Goal: Information Seeking & Learning: Learn about a topic

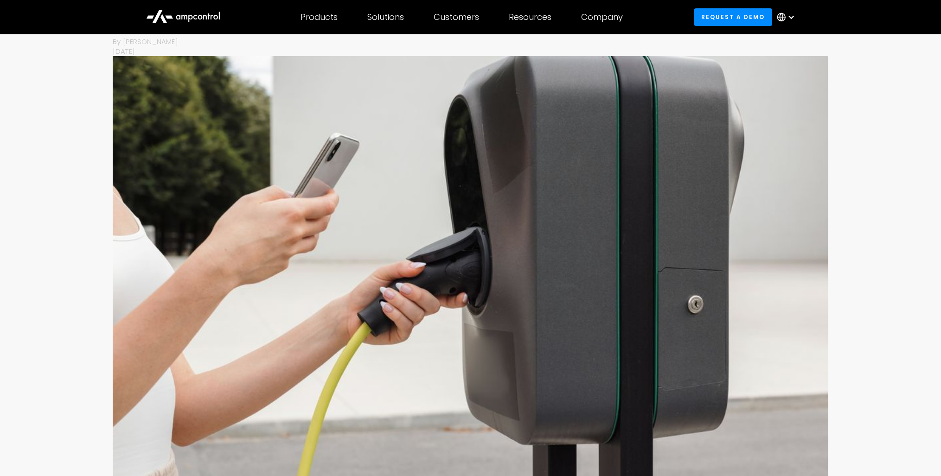
scroll to position [297, 0]
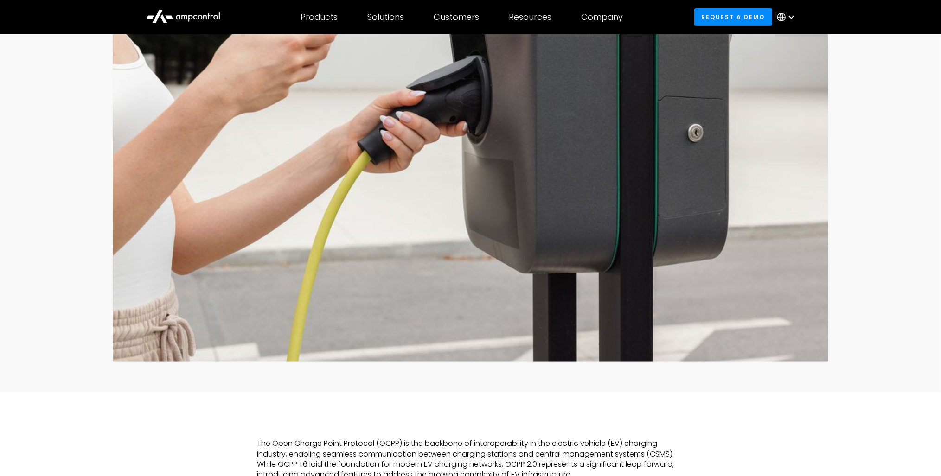
click at [344, 205] on img at bounding box center [471, 123] width 716 height 477
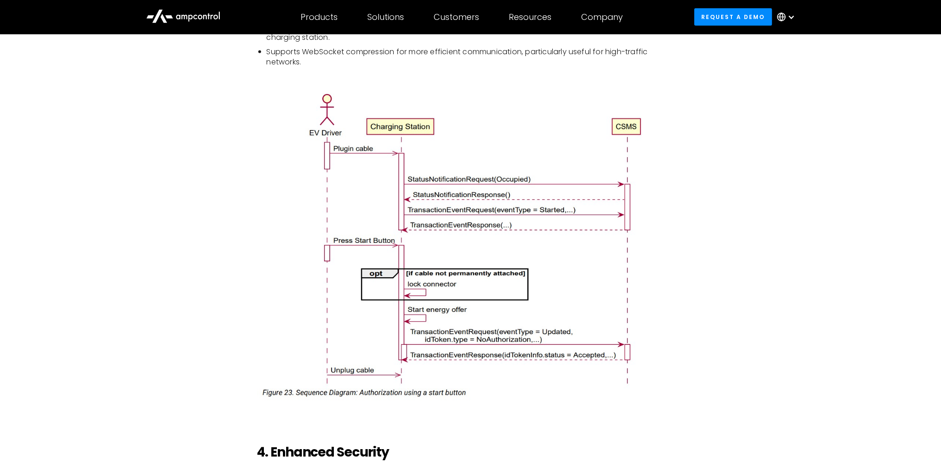
scroll to position [1336, 0]
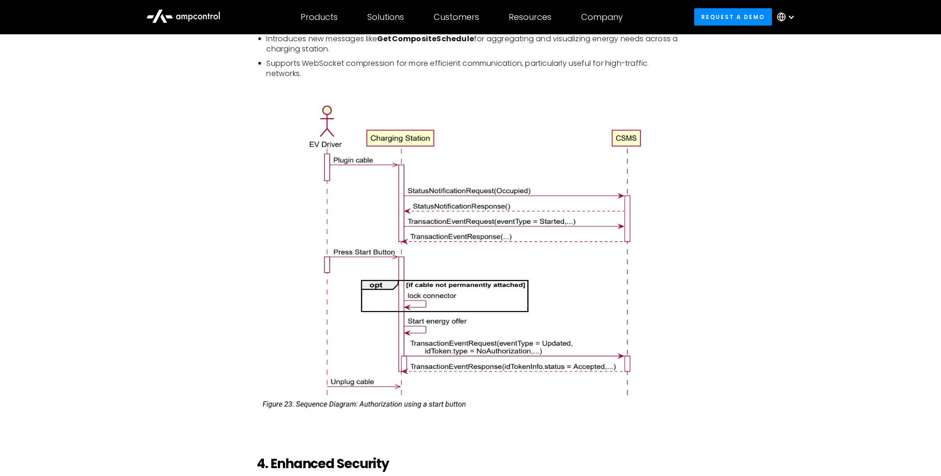
click at [244, 193] on div "The Open Charge Point Protocol (OCPP) is the backbone of interoperability in th…" at bounding box center [471, 326] width 668 height 1852
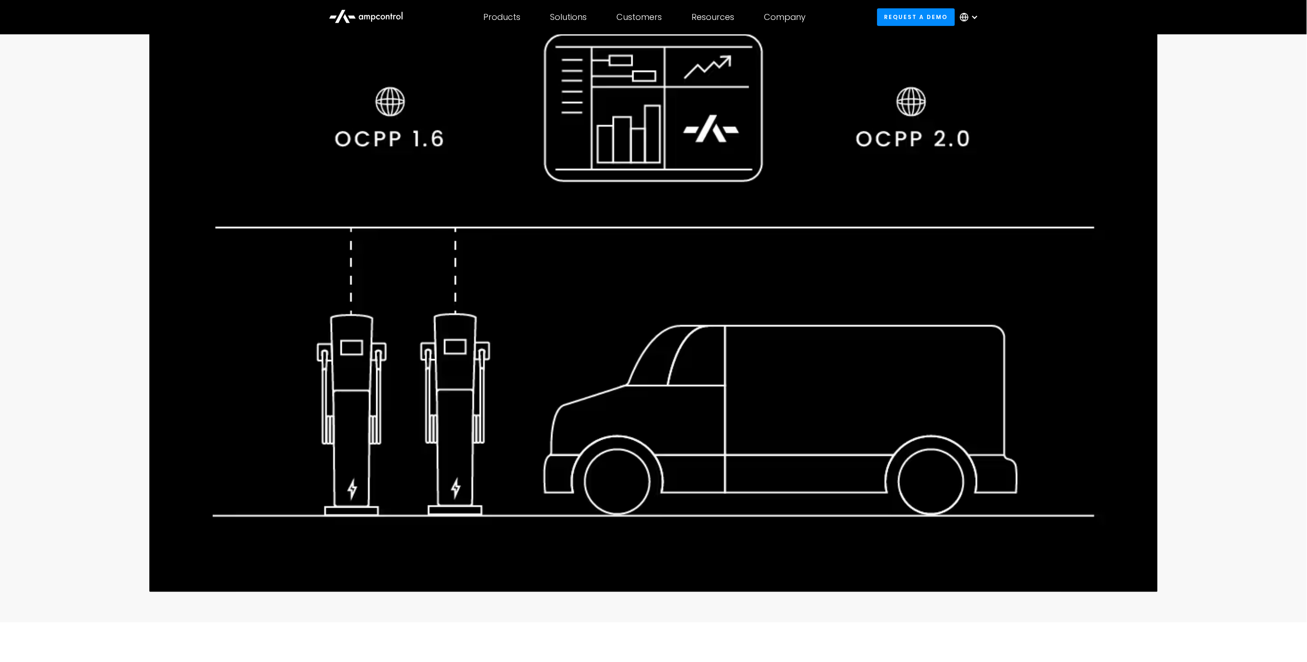
scroll to position [152, 0]
